Goal: Information Seeking & Learning: Learn about a topic

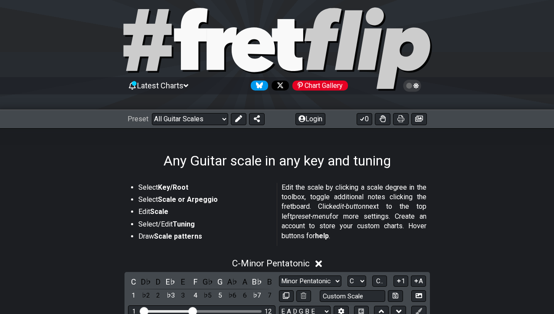
scroll to position [8, 0]
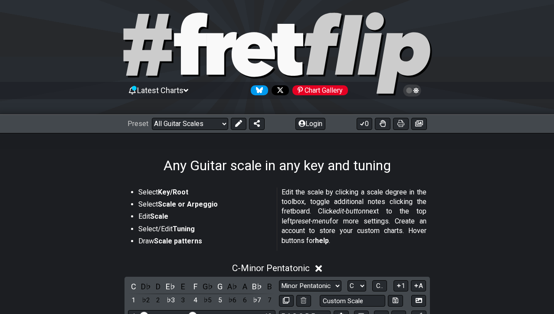
click at [421, 125] on icon at bounding box center [419, 123] width 8 height 7
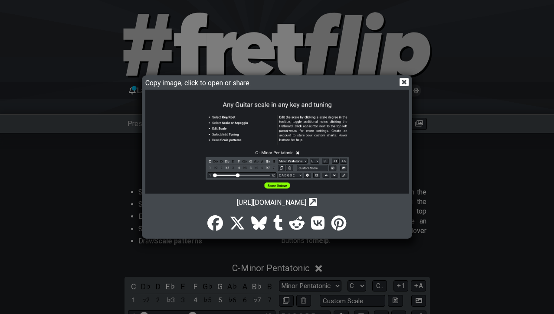
click at [266, 167] on img at bounding box center [277, 182] width 264 height 184
click at [407, 82] on icon at bounding box center [403, 82] width 9 height 8
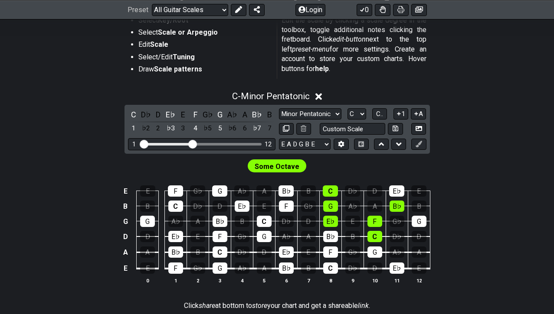
scroll to position [188, 0]
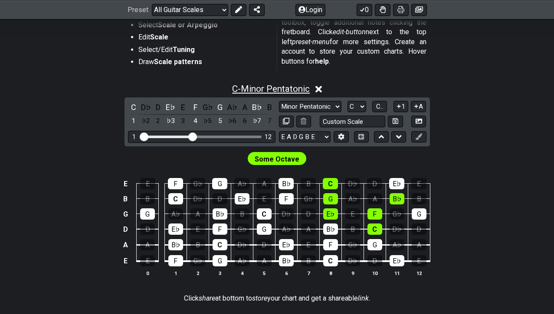
click at [244, 91] on span "C - Minor Pentatonic" at bounding box center [271, 89] width 78 height 10
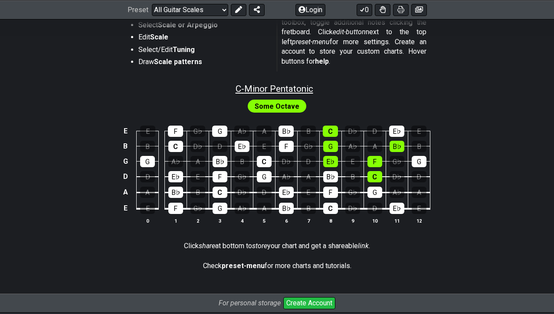
click at [249, 90] on span "C - Minor Pentatonic" at bounding box center [274, 89] width 78 height 10
select select "C"
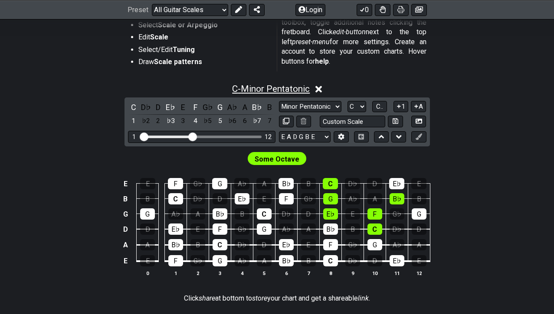
click at [249, 90] on span "C - Minor Pentatonic" at bounding box center [271, 89] width 78 height 10
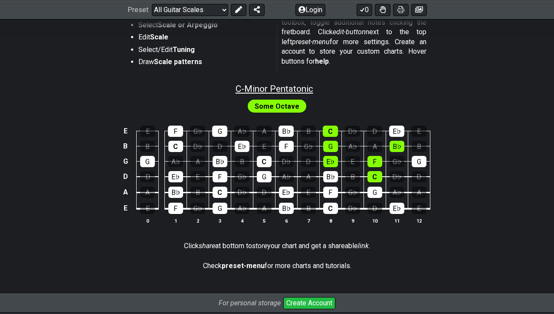
click at [249, 90] on span "C - Minor Pentatonic" at bounding box center [274, 89] width 78 height 10
select select "C"
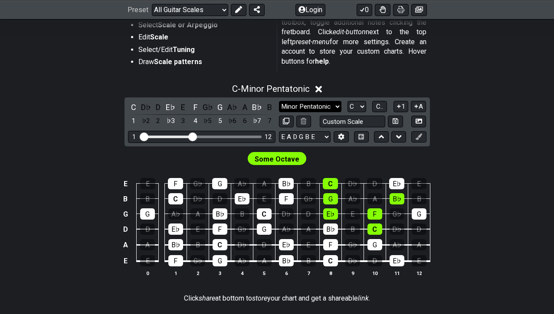
click at [321, 105] on select "Minor Pentatonic Root Minor Pentatonic Major Pentatonic Minor Blues Major Blues…" at bounding box center [310, 107] width 62 height 12
click at [362, 107] on select "A♭ A A♯ B♭ B C C♯ D♭ D D♯ E♭ E F F♯ G♭ G G♯" at bounding box center [356, 107] width 19 height 12
click at [219, 8] on select "Welcome to #fretflip! Initial Preset Custom Preset Minor Pentatonic Major Penta…" at bounding box center [190, 9] width 76 height 12
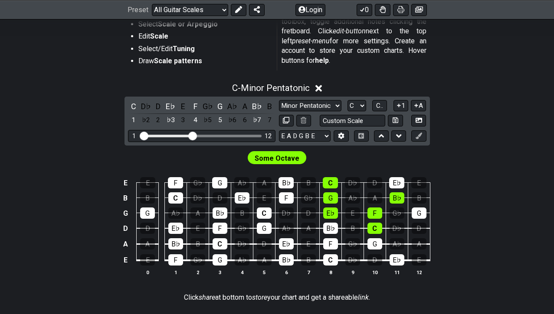
scroll to position [192, 0]
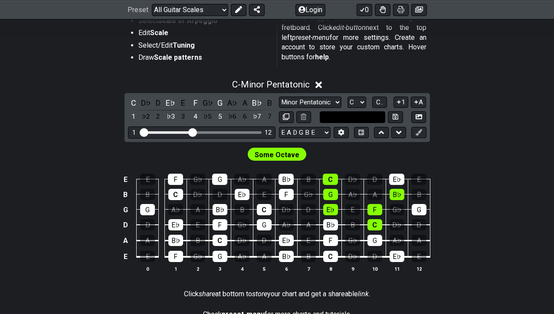
click at [356, 117] on input "text" at bounding box center [353, 117] width 66 height 12
type input "Custom Scale"
click at [493, 127] on div "C - Minor Pentatonic C D♭ D E♭ E F G♭ G A♭ A B♭ B 1 ♭2 2 ♭3 3 4 ♭5 5 ♭6 6 ♭7 7 …" at bounding box center [277, 179] width 554 height 211
click at [333, 101] on select "Minor Pentatonic Root Minor Pentatonic Major Pentatonic Minor Blues Major Blues…" at bounding box center [310, 103] width 62 height 12
drag, startPoint x: 191, startPoint y: 134, endPoint x: 160, endPoint y: 134, distance: 30.8
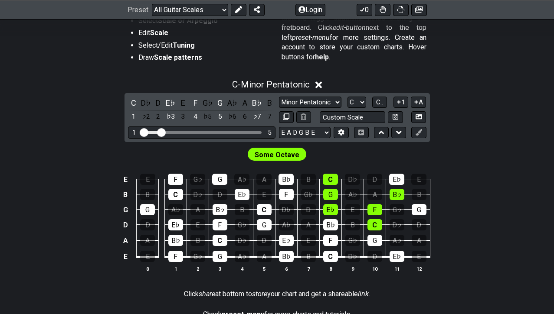
click at [160, 132] on input "Visible fret range" at bounding box center [201, 132] width 123 height 0
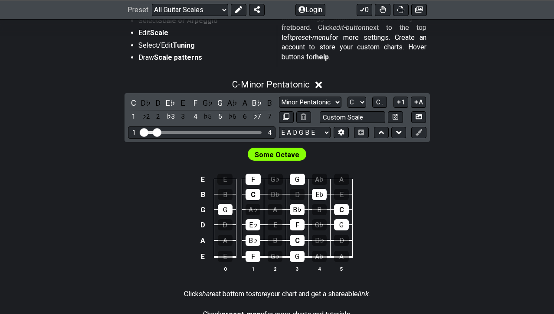
drag, startPoint x: 160, startPoint y: 135, endPoint x: 156, endPoint y: 135, distance: 4.4
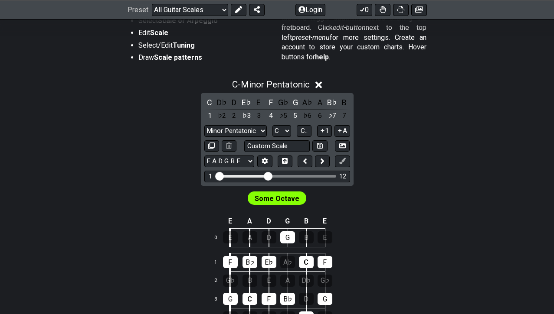
drag, startPoint x: 232, startPoint y: 177, endPoint x: 269, endPoint y: 176, distance: 37.3
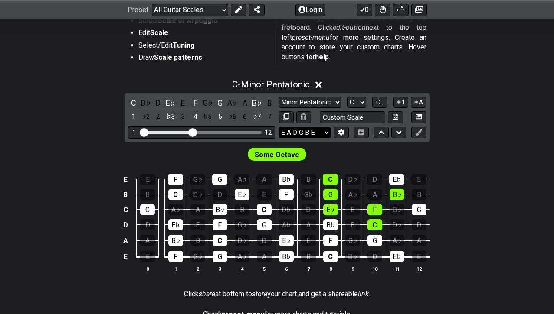
click at [326, 136] on select "E A D G B E E A D G B E E A D G B E B E A D F♯ B A D G C E A D A D G B E E♭ A♭ …" at bounding box center [305, 133] width 52 height 12
select select "E A D G"
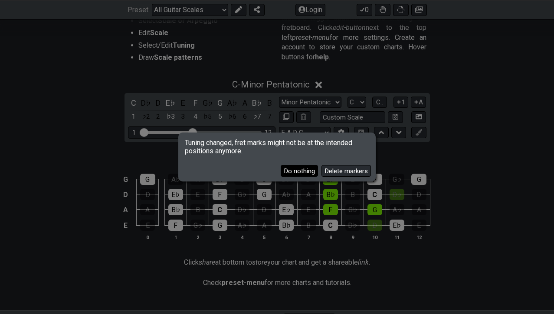
click at [308, 172] on button "Do nothing" at bounding box center [298, 171] width 37 height 12
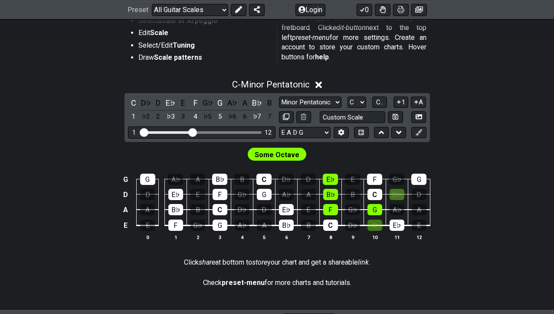
click at [46, 117] on div "C - Minor Pentatonic C D♭ D E♭ E F G♭ G A♭ A B♭ B 1 ♭2 2 ♭3 3 4 ♭5 5 ♭6 6 ♭7 7 …" at bounding box center [277, 163] width 554 height 179
click at [288, 82] on span "C - Minor Pentatonic" at bounding box center [271, 84] width 78 height 10
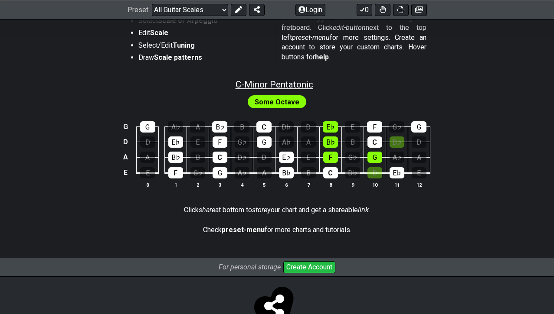
click at [288, 82] on span "C - Minor Pentatonic" at bounding box center [274, 84] width 78 height 10
select select "C"
select select "E A D G"
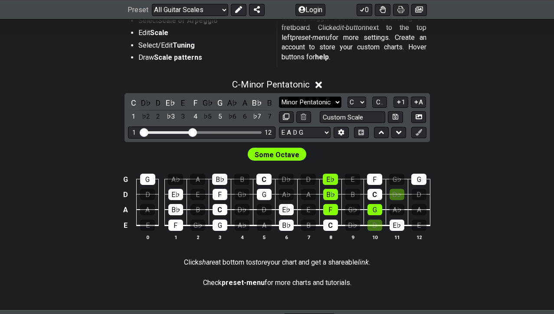
click at [316, 100] on select "Minor Pentatonic Root Minor Pentatonic Major Pentatonic Minor Blues Major Blues…" at bounding box center [310, 103] width 62 height 12
click at [359, 101] on select "A♭ A A♯ B♭ B C C♯ D♭ D D♯ E♭ E F F♯ G♭ G G♯" at bounding box center [356, 103] width 19 height 12
click at [473, 93] on div "C - Minor Pentatonic C D♭ D E♭ E F G♭ G A♭ A B♭ B 1 ♭2 2 ♭3 3 4 ♭5 5 ♭6 6 ♭7 7 …" at bounding box center [277, 163] width 554 height 179
click at [330, 103] on select "Minor Pentatonic Root Minor Pentatonic Major Pentatonic Minor Blues Major Blues…" at bounding box center [310, 103] width 62 height 12
select select "Major Pentatonic"
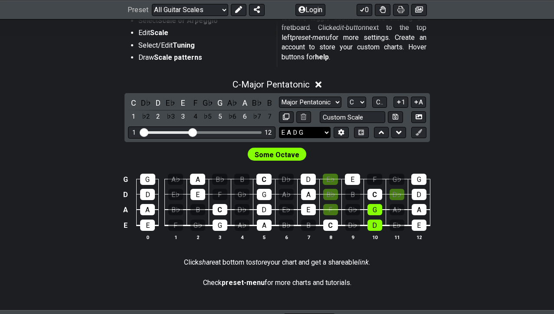
click at [325, 134] on select "E A D G B E E A D G B E E A D G B E B E A D F♯ B A D G C E A D A D G B E E♭ A♭ …" at bounding box center [305, 133] width 52 height 12
click at [72, 55] on section "Select Key/Root Select Scale or Arpeggio Edit Scale Select/Edit Tuning Draw Sca…" at bounding box center [277, 37] width 554 height 74
click at [218, 8] on select "Welcome to #fretflip! Initial Preset Custom Preset Minor Pentatonic Major Penta…" at bounding box center [190, 9] width 76 height 12
click at [334, 102] on select "Minor Pentatonic Root Minor Pentatonic Major Pentatonic Minor Blues Major Blues…" at bounding box center [310, 103] width 62 height 12
click at [324, 134] on select "E A D G B E E A D G B E E A D G B E B E A D F♯ B A D G C E A D A D G B E E♭ A♭ …" at bounding box center [305, 133] width 52 height 12
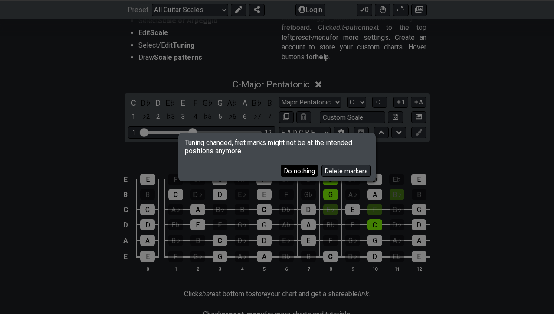
click at [294, 173] on button "Do nothing" at bounding box center [298, 171] width 37 height 12
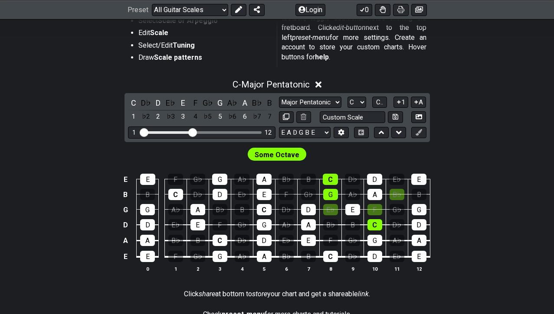
click at [50, 139] on div "C - Major Pentatonic C D♭ D E♭ E F G♭ G A♭ A B♭ B 1 ♭2 2 ♭3 3 4 ♭5 5 ♭6 6 ♭7 7 …" at bounding box center [277, 179] width 554 height 211
click at [324, 134] on select "E A D G B E E A D G B E E A D G B E B E A D F♯ B A D G C E A D A D G B E E♭ A♭ …" at bounding box center [305, 133] width 52 height 12
select select "E A D G"
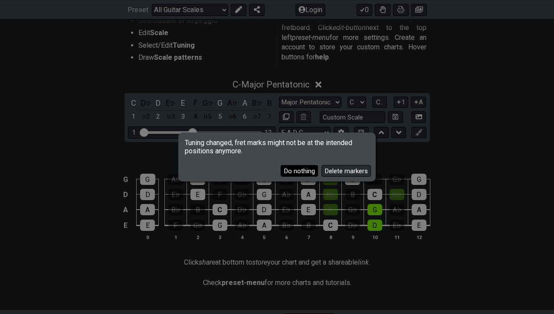
click at [297, 172] on button "Do nothing" at bounding box center [298, 171] width 37 height 12
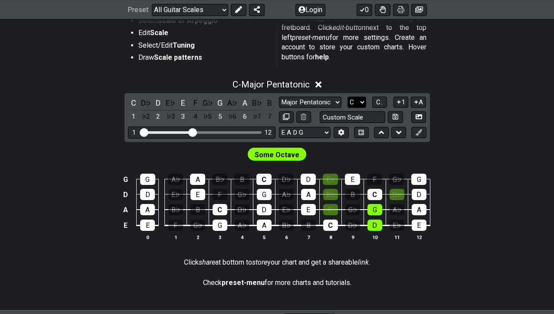
click at [362, 104] on select "A♭ A A♯ B♭ B C C♯ D♭ D D♯ E♭ E F F♯ G♭ G G♯" at bounding box center [356, 103] width 19 height 12
select select "B"
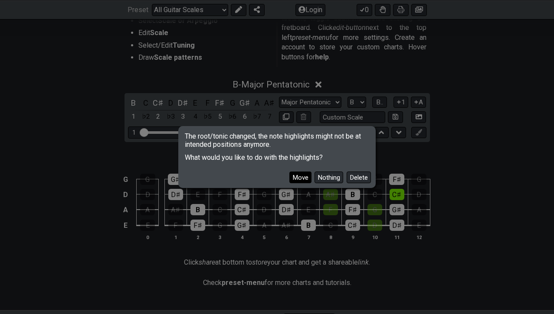
click at [294, 180] on button "Move" at bounding box center [300, 178] width 22 height 12
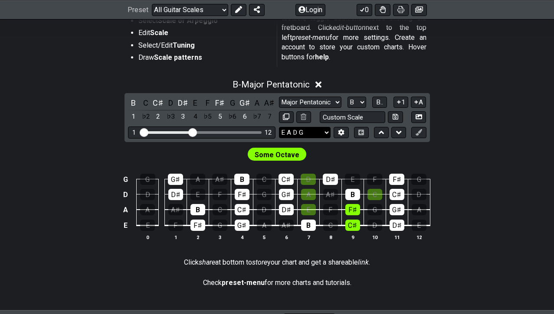
click at [323, 132] on select "E A D G B E E A D G B E E A D G B E B E A D F♯ B A D G C E A D A D G B E E♭ A♭ …" at bounding box center [305, 133] width 52 height 12
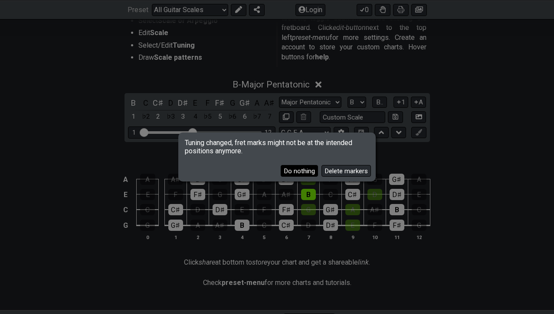
click at [304, 173] on button "Do nothing" at bounding box center [298, 171] width 37 height 12
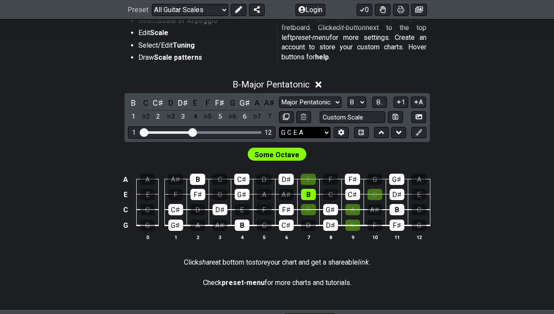
click at [326, 130] on select "E A D G B E E A D G B E E A D G B E B E A D F♯ B A D G C E A D A D G B E E♭ A♭ …" at bounding box center [305, 133] width 52 height 12
select select "E A D G"
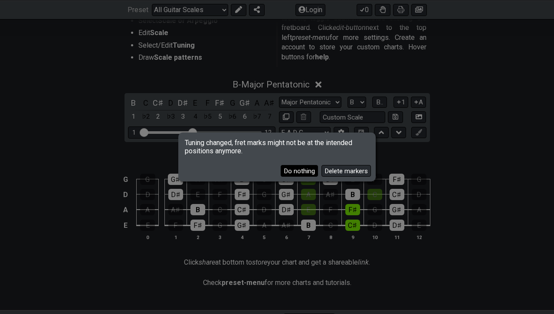
click at [305, 170] on button "Do nothing" at bounding box center [298, 171] width 37 height 12
